Goal: Task Accomplishment & Management: Complete application form

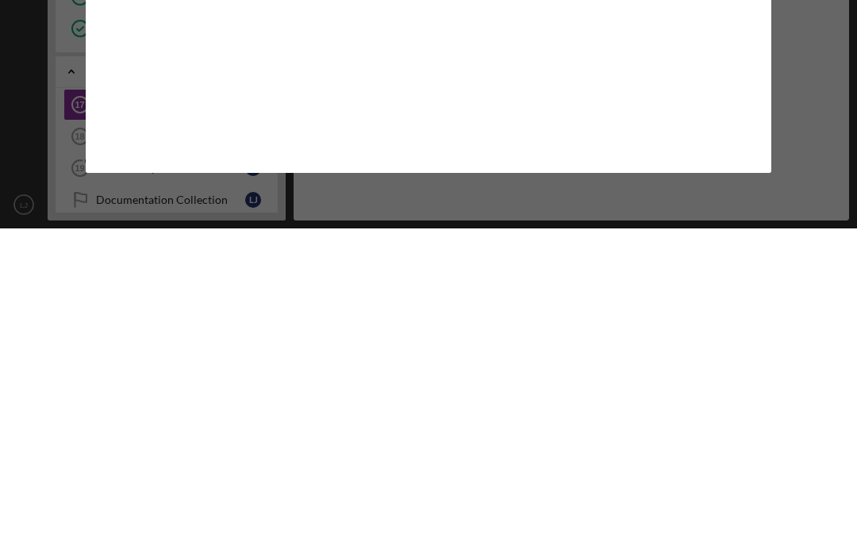
scroll to position [55, 0]
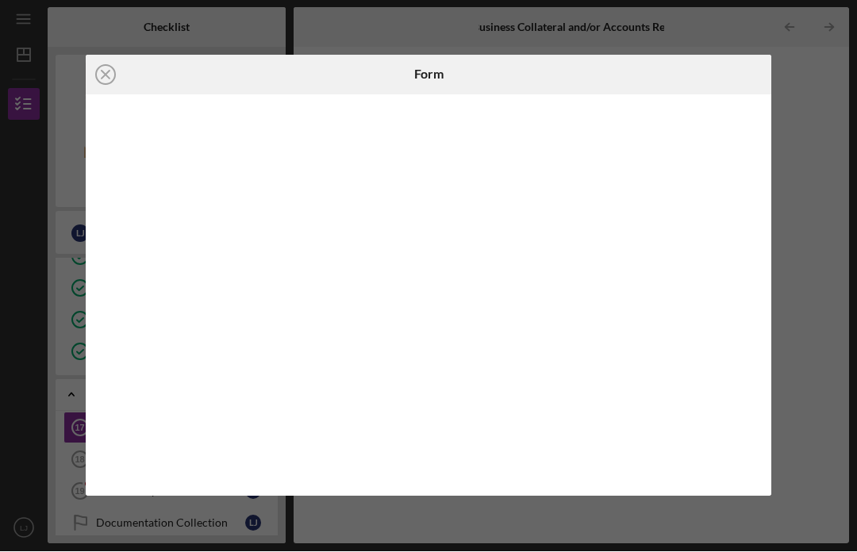
click at [110, 77] on icon "Icon/Close" at bounding box center [106, 76] width 40 height 40
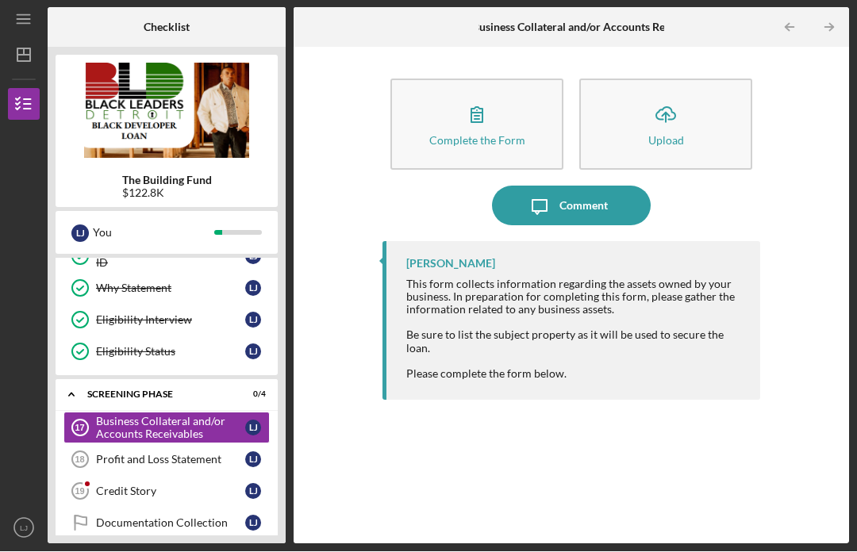
click at [175, 454] on div "Profit and Loss Statement" at bounding box center [170, 460] width 149 height 13
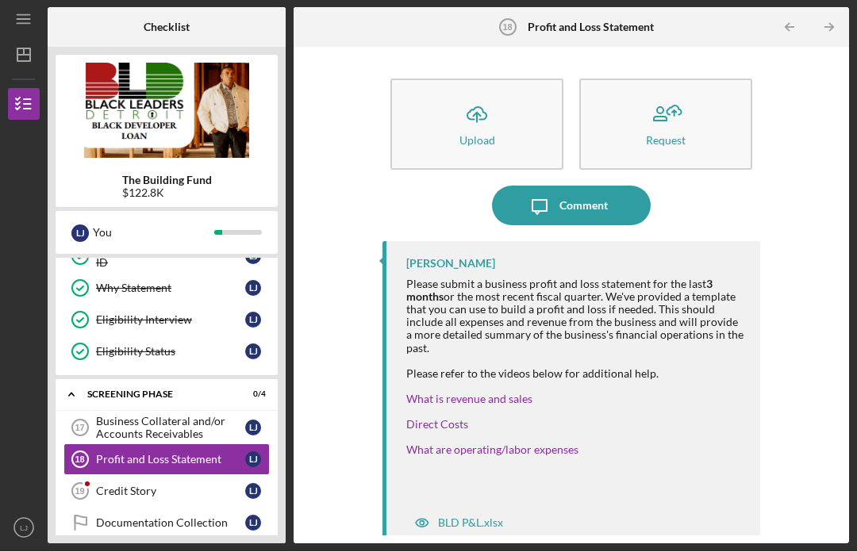
click at [455, 503] on div "[PERSON_NAME] Please submit a business profit and loss statement for the last 3…" at bounding box center [571, 381] width 378 height 278
click at [457, 517] on div "BLD P&L.xlsx" at bounding box center [470, 523] width 65 height 13
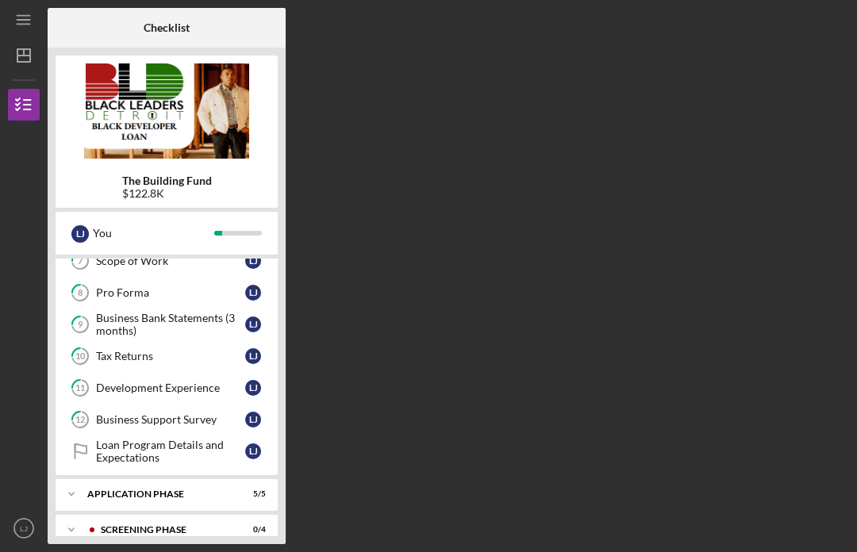
scroll to position [267, 0]
click at [171, 526] on div "Screening Phase" at bounding box center [163, 531] width 125 height 10
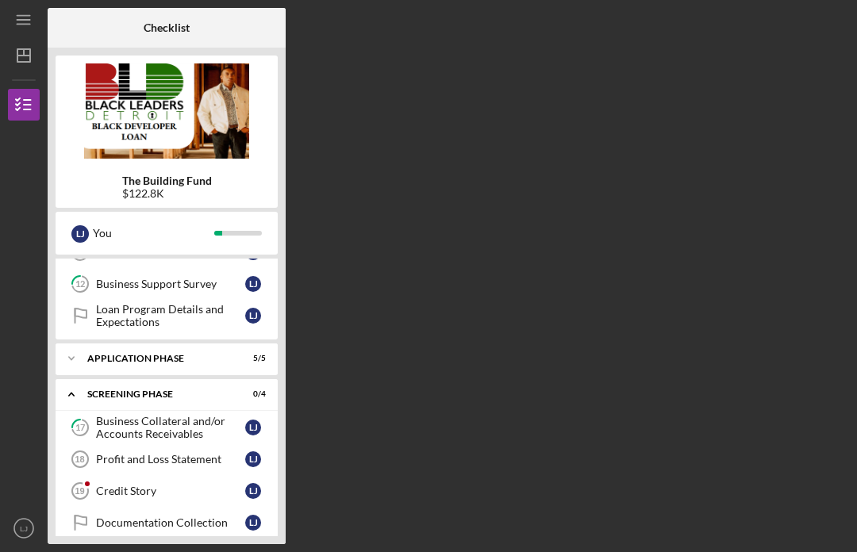
scroll to position [403, 0]
click at [144, 485] on div "Credit Story" at bounding box center [170, 491] width 149 height 13
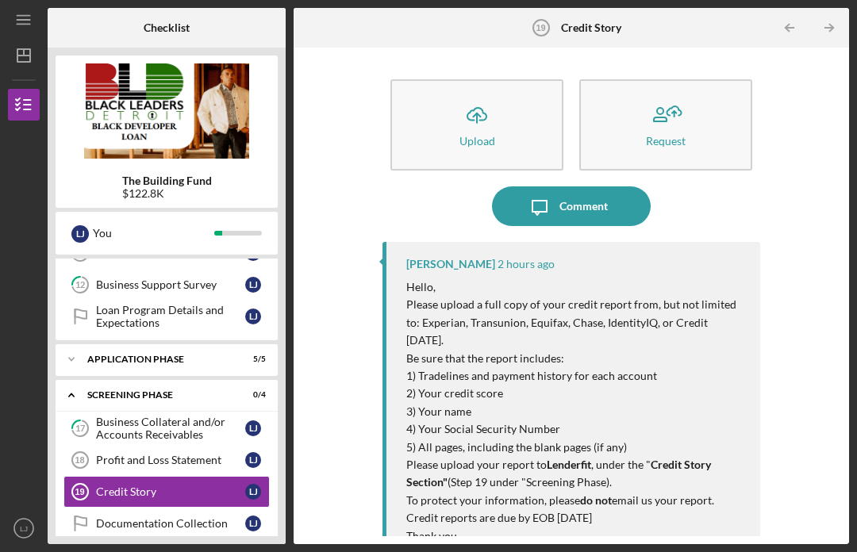
click at [485, 108] on icon "button" at bounding box center [476, 114] width 19 height 12
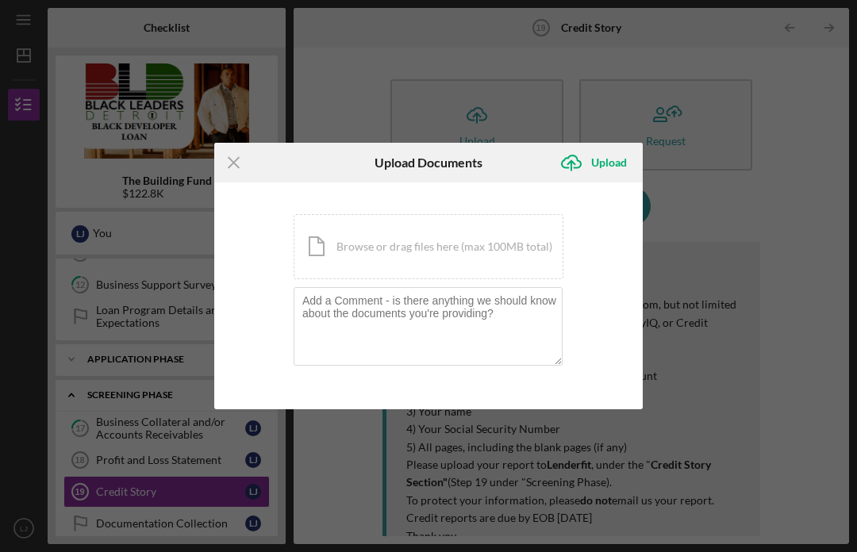
click at [431, 251] on div "Icon/Document Browse or drag files here (max 100MB total) Tap to choose files o…" at bounding box center [428, 246] width 270 height 65
click at [749, 193] on div "Icon/Menu Close Upload Documents Icon/Upload Upload You're uploading documents …" at bounding box center [428, 276] width 857 height 552
click at [236, 166] on line at bounding box center [233, 163] width 10 height 10
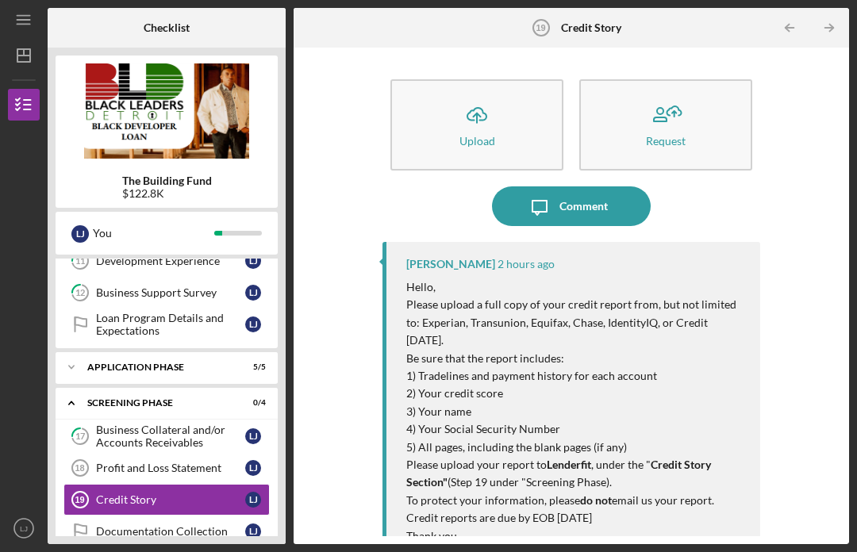
click at [475, 95] on icon "Icon/Upload" at bounding box center [477, 115] width 40 height 40
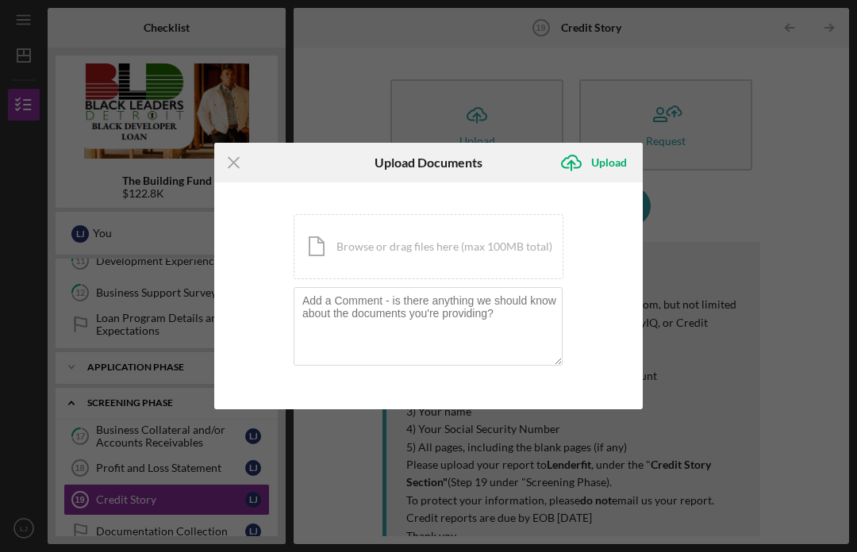
click at [439, 245] on div "Icon/Document Browse or drag files here (max 100MB total) Tap to choose files o…" at bounding box center [428, 246] width 270 height 65
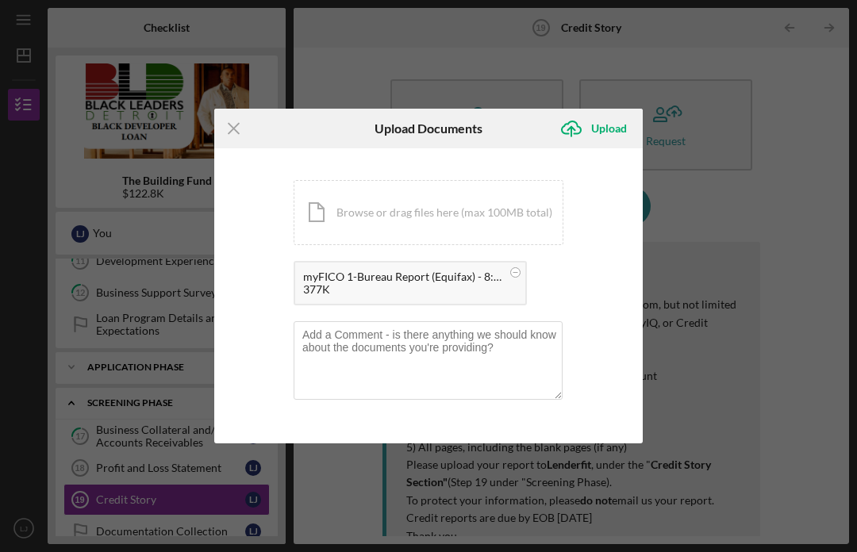
click at [617, 131] on div "Upload" at bounding box center [609, 129] width 36 height 32
